Goal: Navigation & Orientation: Find specific page/section

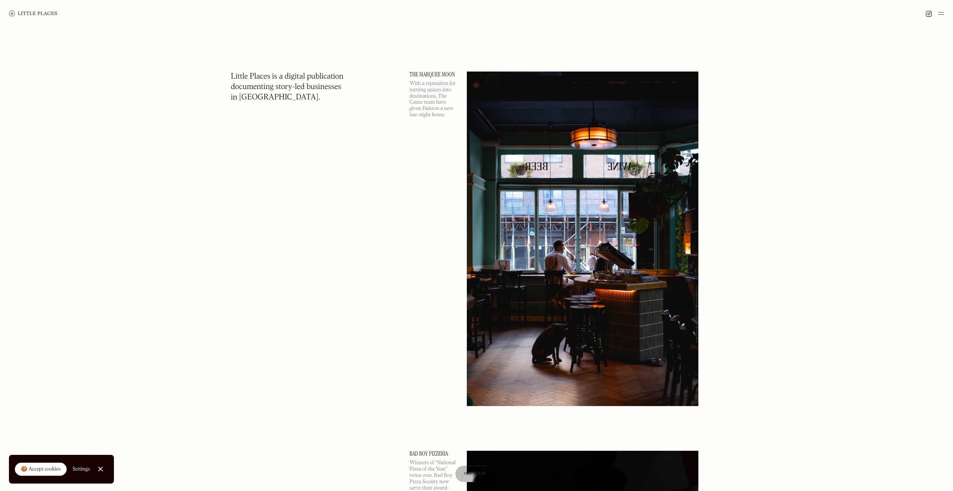
click at [45, 468] on div "🍪 Accept cookies" at bounding box center [41, 469] width 40 height 7
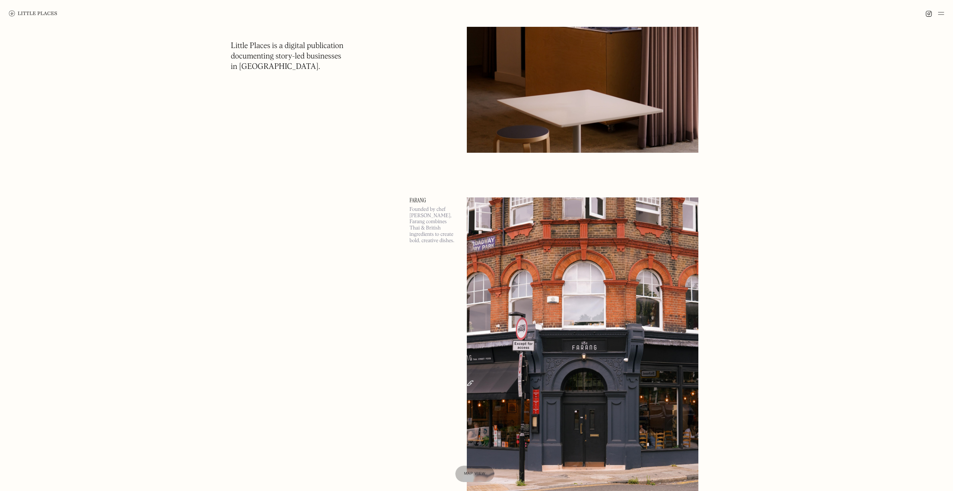
scroll to position [7019, 0]
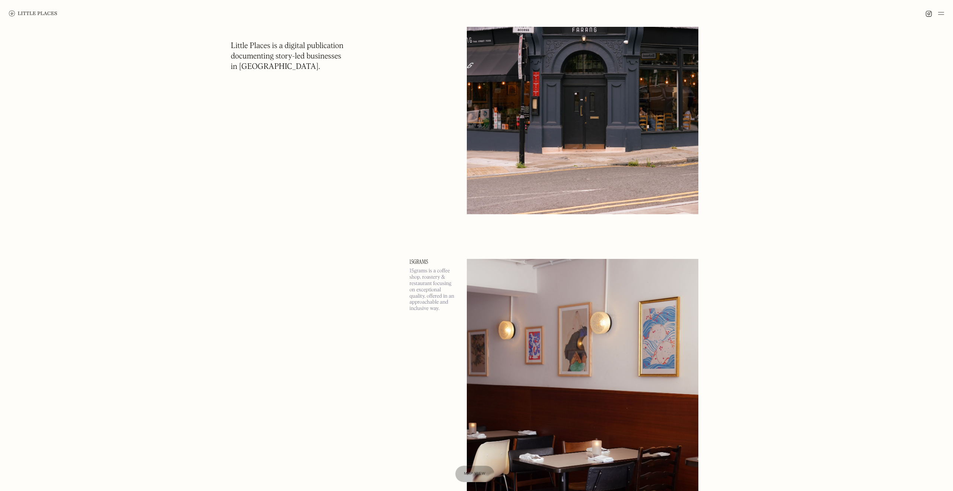
click at [941, 13] on img at bounding box center [942, 13] width 6 height 9
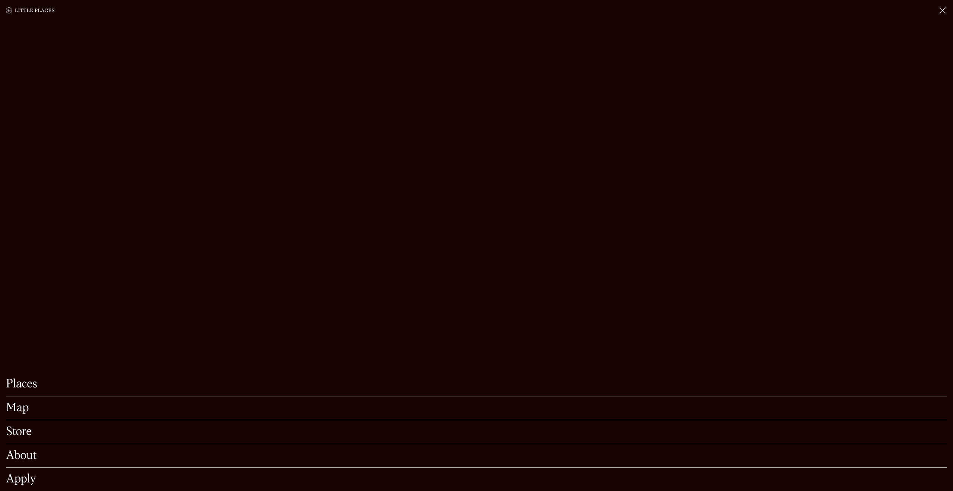
scroll to position [7264, 0]
click at [25, 381] on link "Places" at bounding box center [477, 384] width 942 height 12
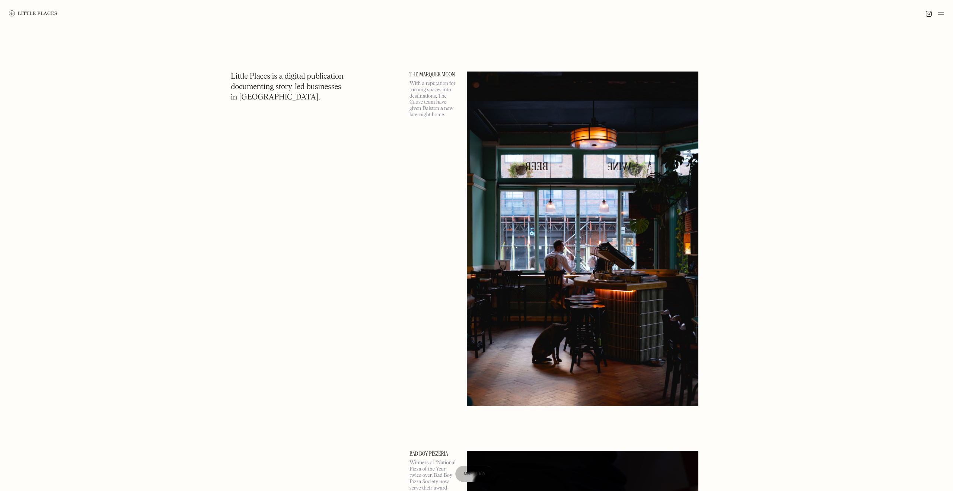
scroll to position [2, 0]
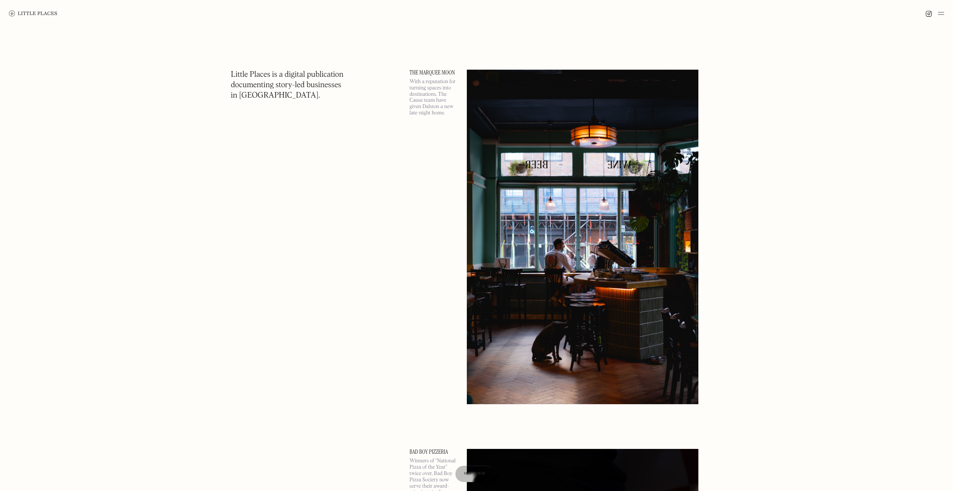
click at [937, 12] on div at bounding box center [935, 13] width 19 height 9
click at [941, 13] on img at bounding box center [942, 13] width 6 height 9
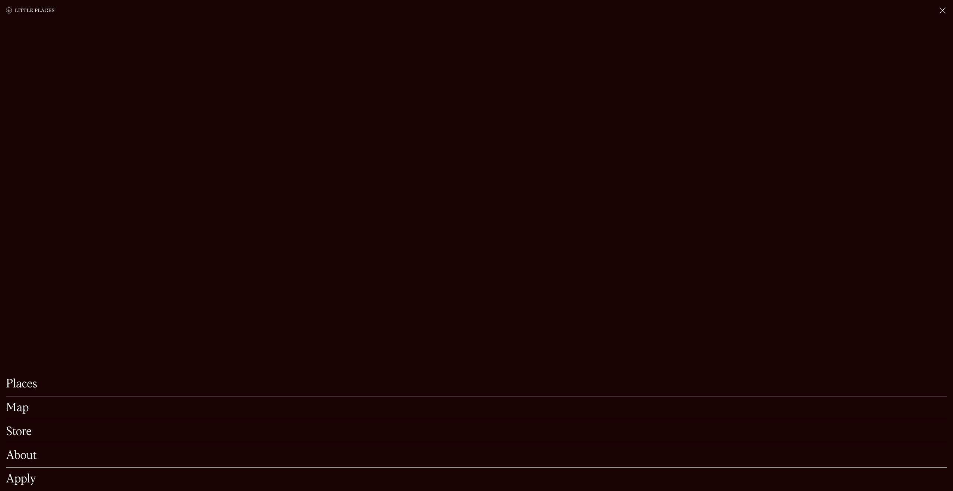
click at [16, 409] on link "Map" at bounding box center [477, 408] width 942 height 12
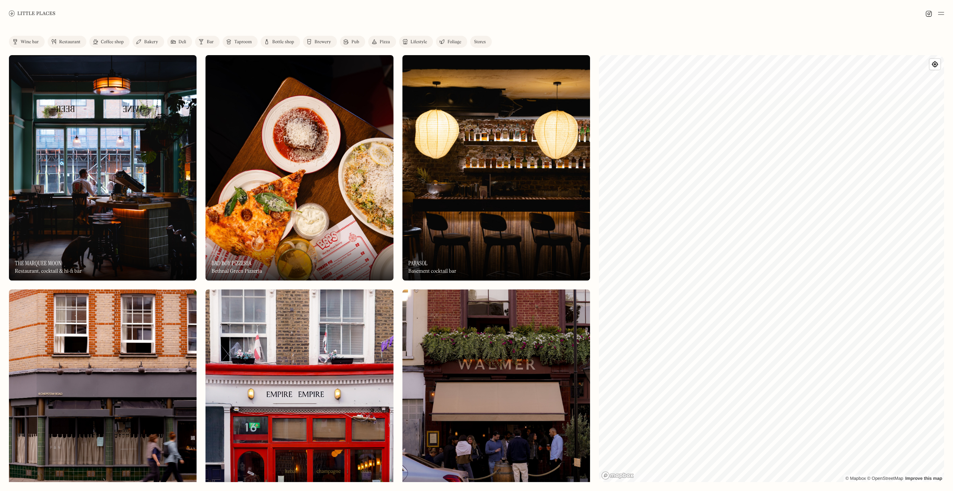
click at [279, 265] on div "On Our Radar Bad Boy Pizzeria Bethnal Green Pizzeria" at bounding box center [300, 259] width 188 height 41
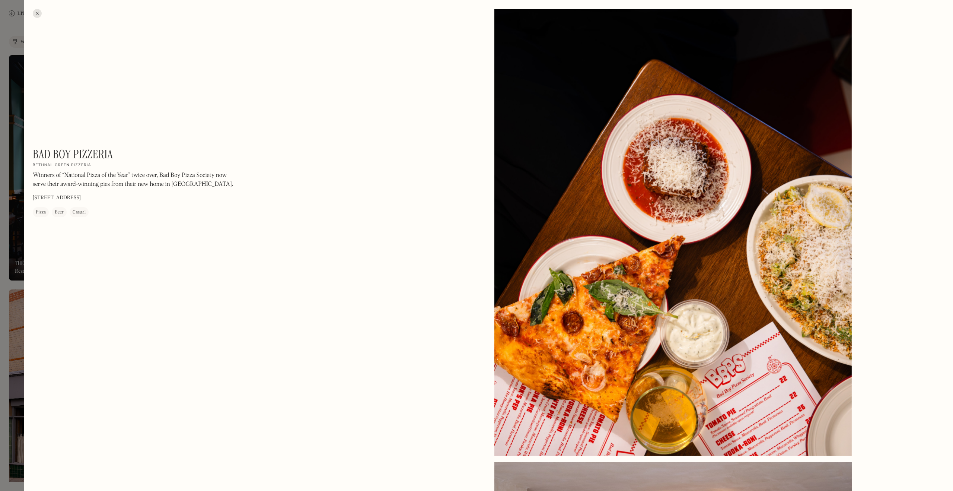
click at [38, 12] on div at bounding box center [37, 13] width 9 height 9
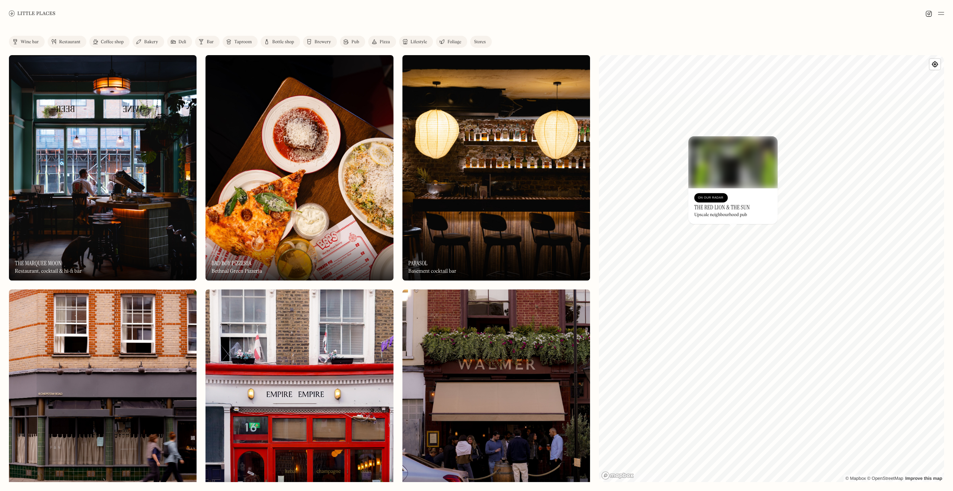
click at [599, 17] on div at bounding box center [476, 13] width 953 height 27
